Goal: Book appointment/travel/reservation

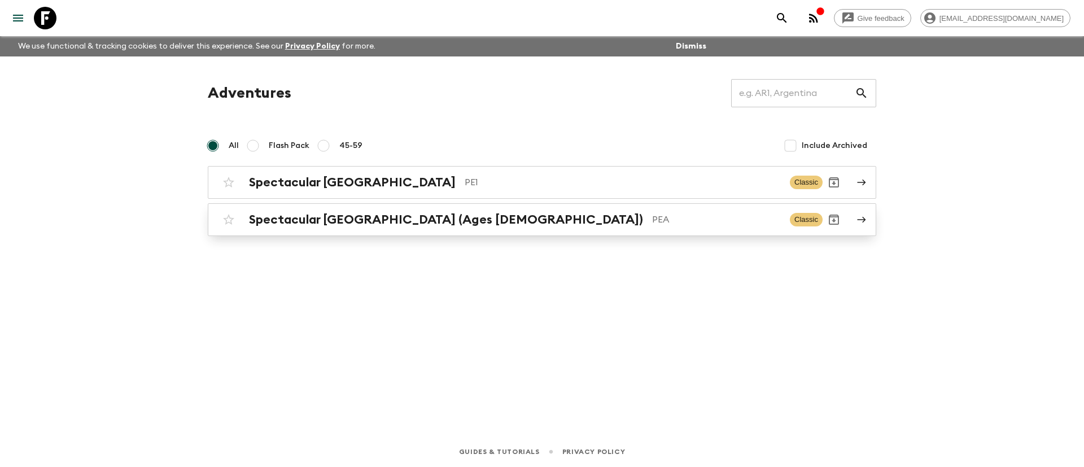
click at [304, 211] on div "Spectacular Peru (Ages [DEMOGRAPHIC_DATA]) PEA Classic" at bounding box center [519, 219] width 605 height 23
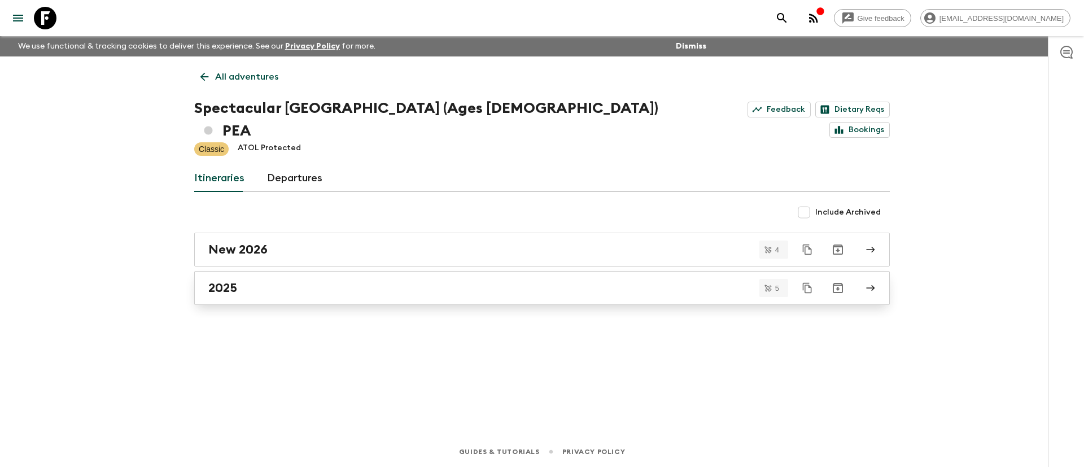
click at [229, 271] on link "2025" at bounding box center [542, 288] width 696 height 34
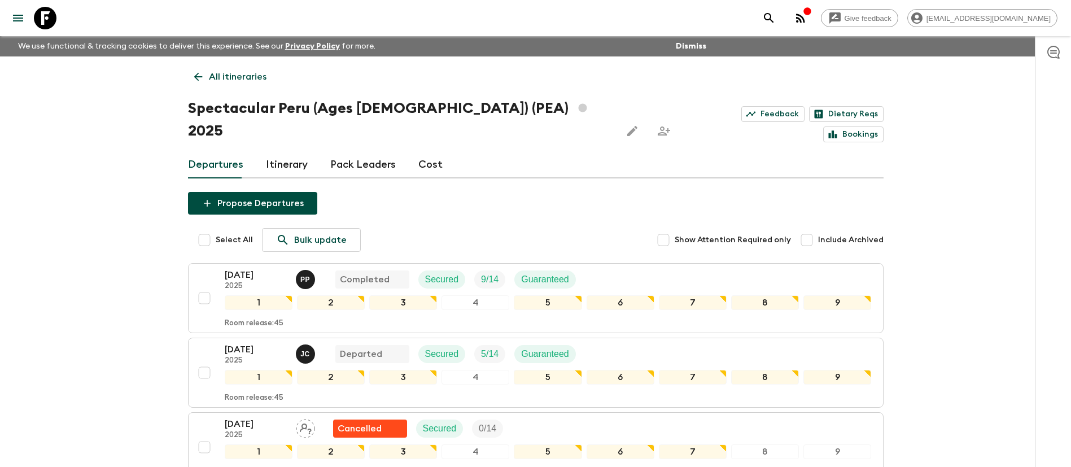
click at [234, 69] on link "All itineraries" at bounding box center [230, 76] width 85 height 23
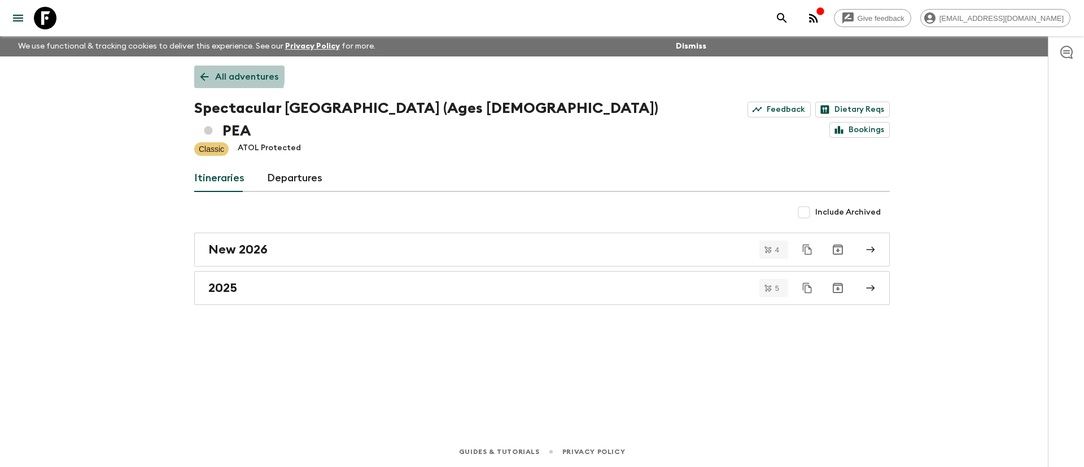
click at [229, 74] on p "All adventures" at bounding box center [246, 77] width 63 height 14
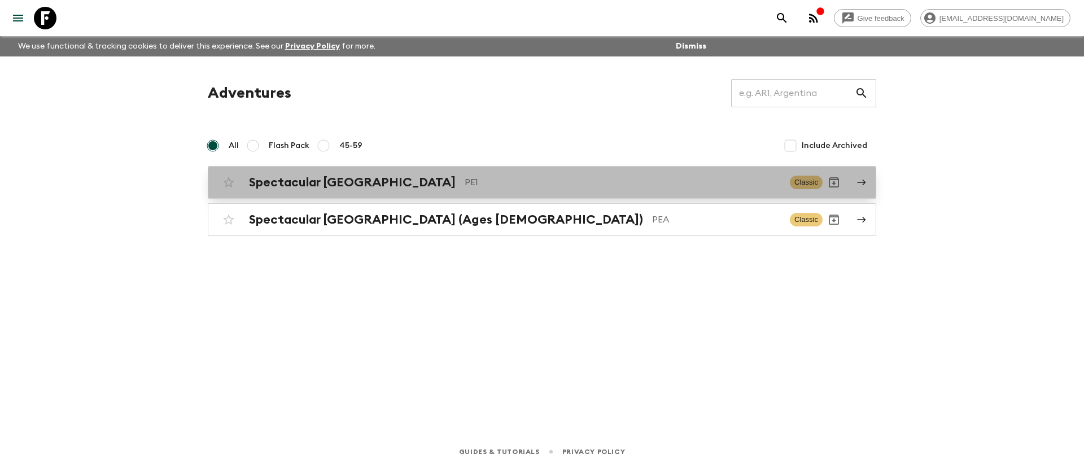
click at [302, 175] on h2 "Spectacular [GEOGRAPHIC_DATA]" at bounding box center [352, 182] width 207 height 15
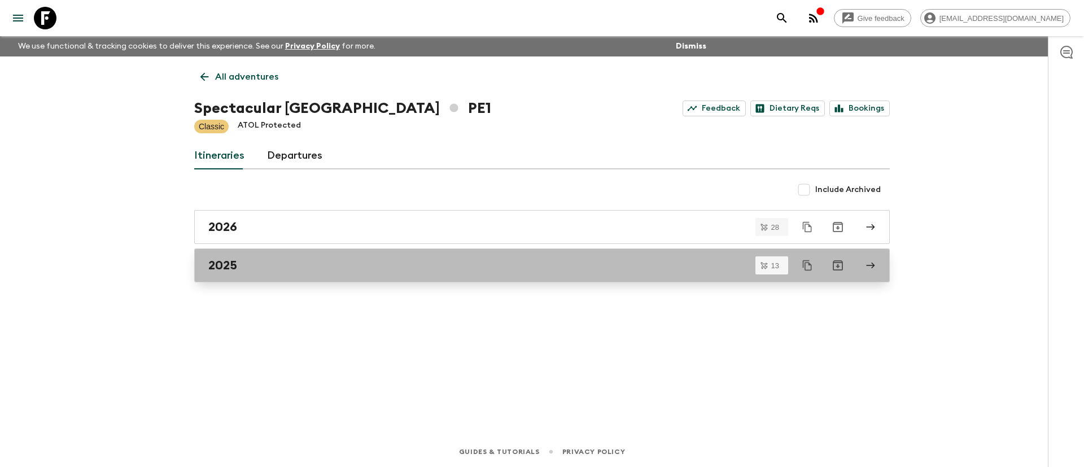
click at [267, 264] on div "2025" at bounding box center [531, 265] width 646 height 15
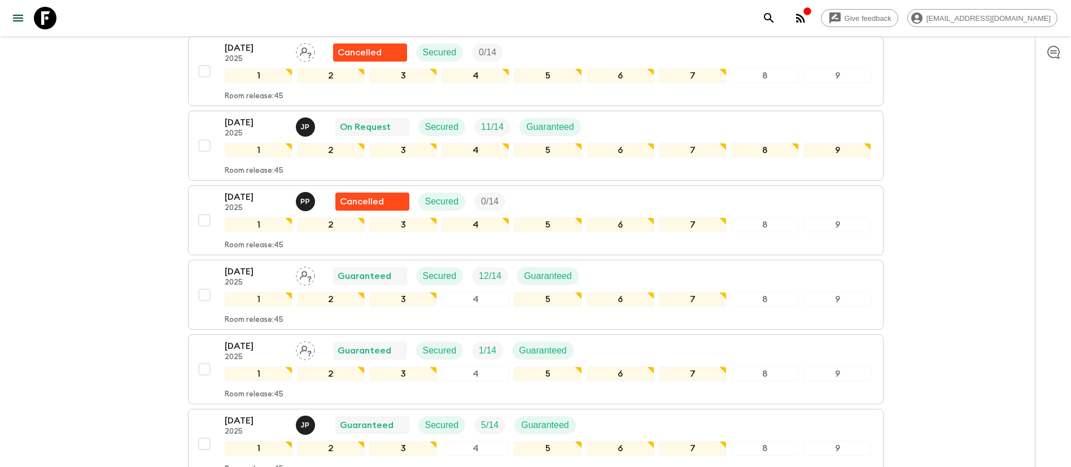
scroll to position [762, 0]
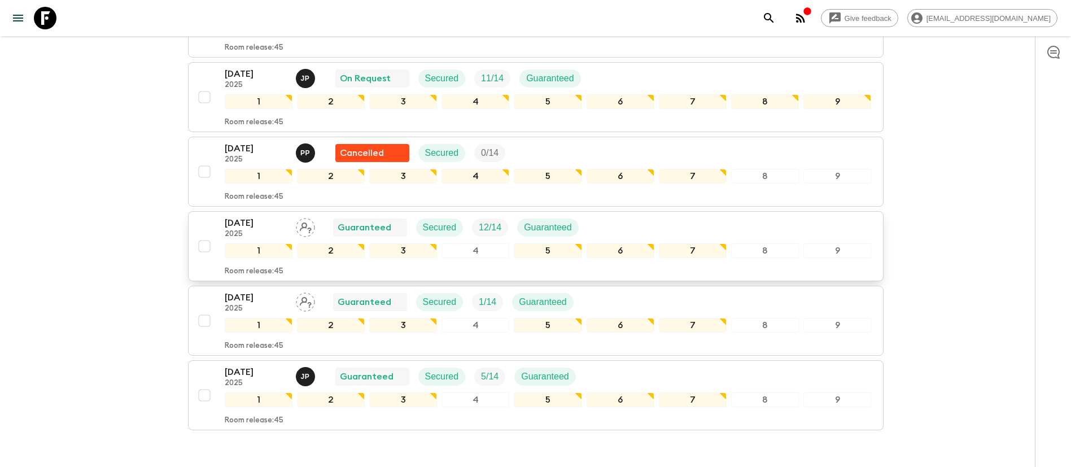
scroll to position [671, 0]
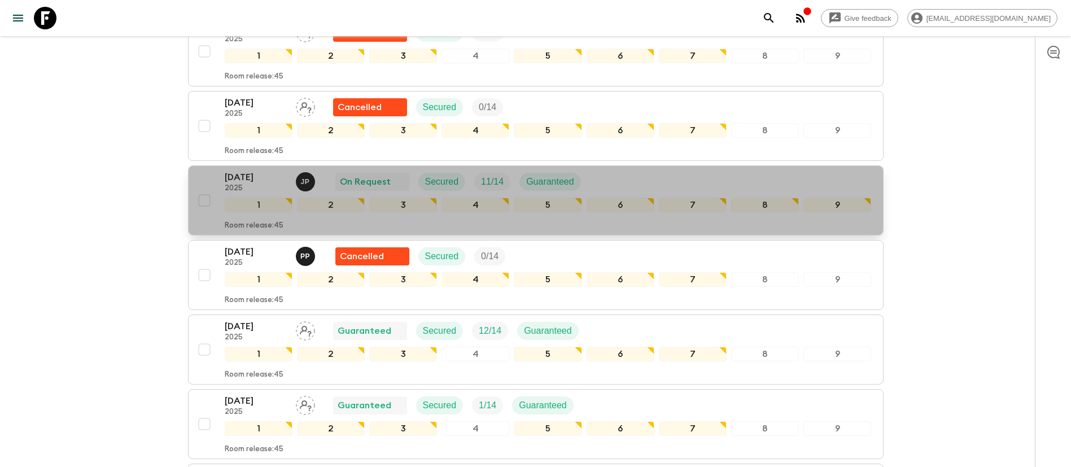
click at [687, 178] on div "[DATE] 2025 J P On Request Secured 11 / 14 Guaranteed" at bounding box center [548, 182] width 647 height 23
